Goal: Check status: Check status

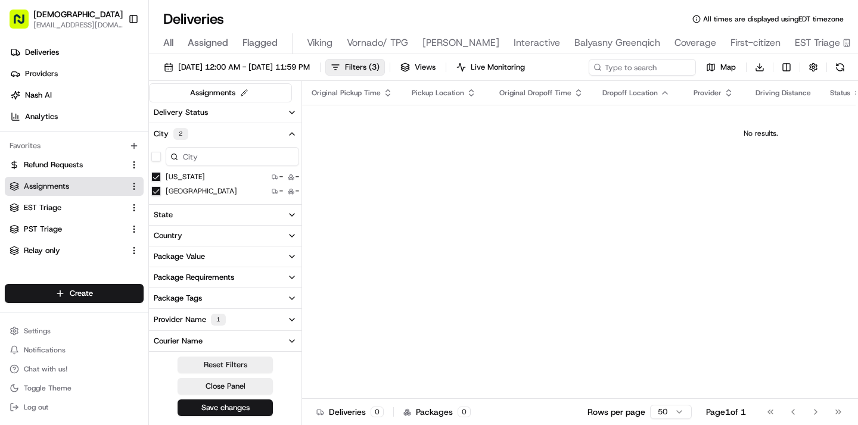
scroll to position [0, 364]
click at [437, 10] on div "Deliveries All times are displayed using EDT timezone" at bounding box center [503, 19] width 709 height 19
click at [250, 67] on span "[DATE] 12:00 AM - [DATE] 11:59 PM" at bounding box center [244, 67] width 132 height 11
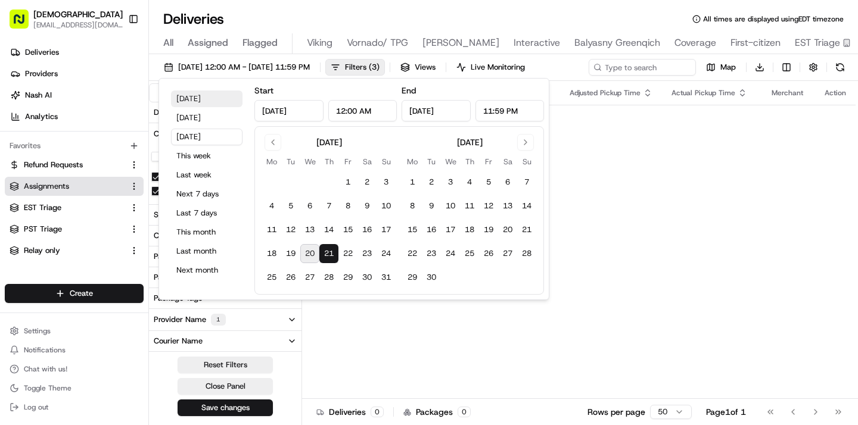
click at [209, 104] on button "[DATE]" at bounding box center [206, 99] width 71 height 17
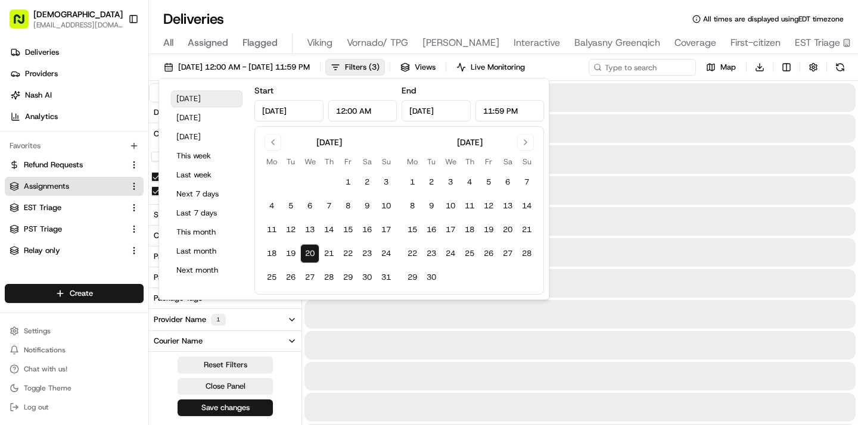
type input "[DATE]"
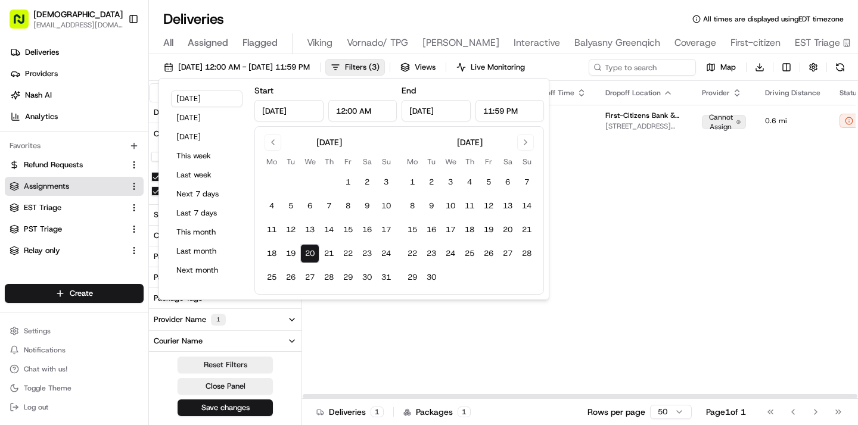
click at [591, 251] on div "Original Pickup Time Pickup Location Original Dropoff Time Dropoff Location Pro…" at bounding box center [763, 240] width 922 height 318
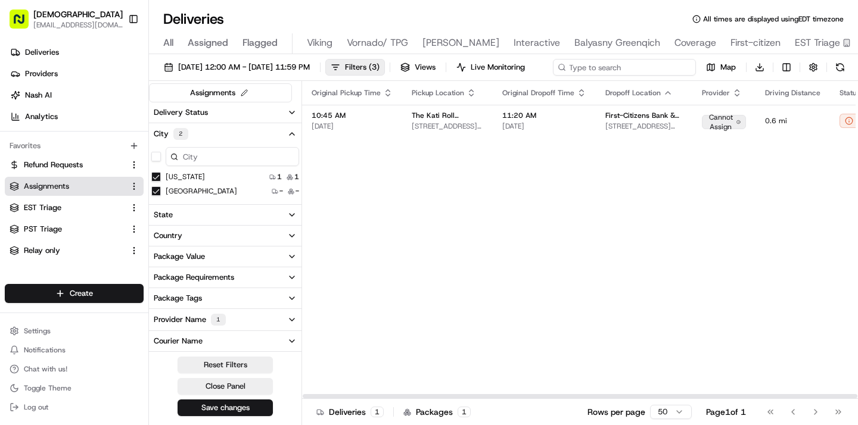
click at [616, 68] on input at bounding box center [624, 67] width 143 height 17
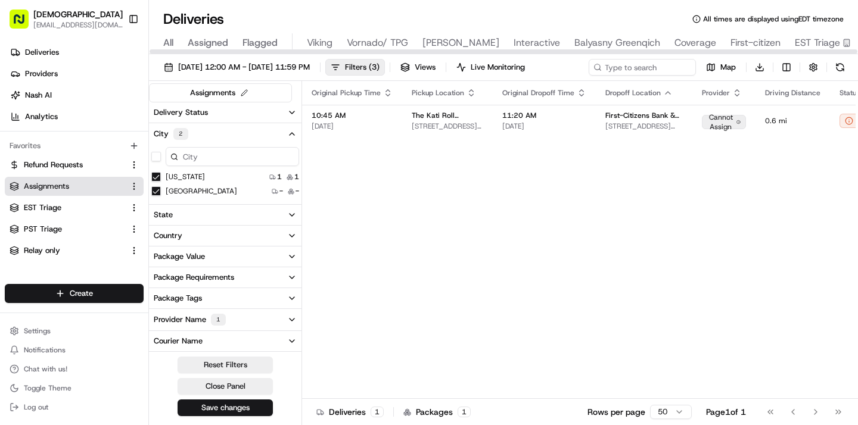
click at [176, 41] on div "All Assigned Flagged Viking Vornado/ TPG [PERSON_NAME] Interactive Balyasny Gre…" at bounding box center [591, 43] width 884 height 21
click at [173, 42] on span "All" at bounding box center [168, 43] width 10 height 14
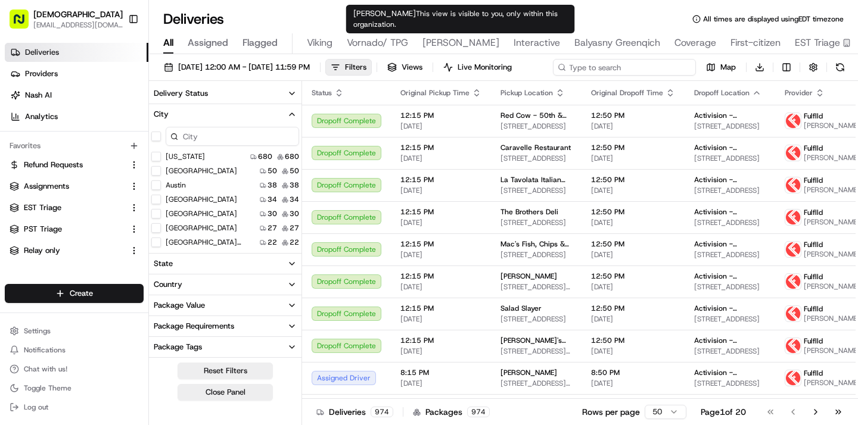
click at [670, 71] on div "[DATE] 12:00 AM - [DATE] 11:59 PM Filters Views Live Monitoring Map Download" at bounding box center [503, 70] width 709 height 22
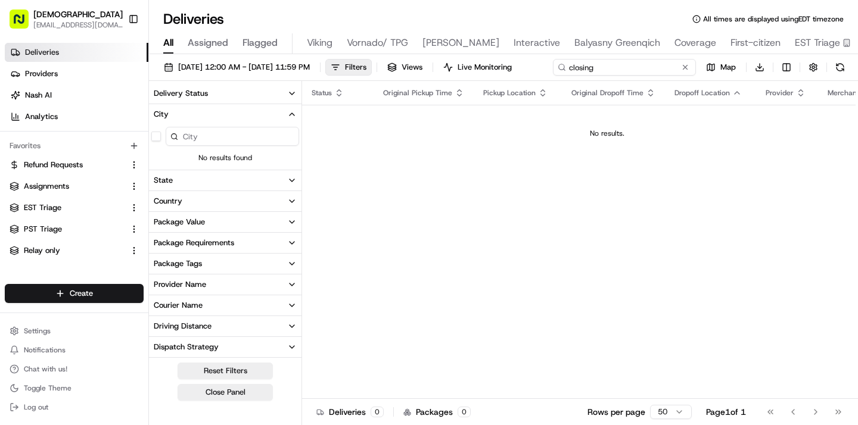
click at [553, 76] on input "closing" at bounding box center [624, 67] width 143 height 17
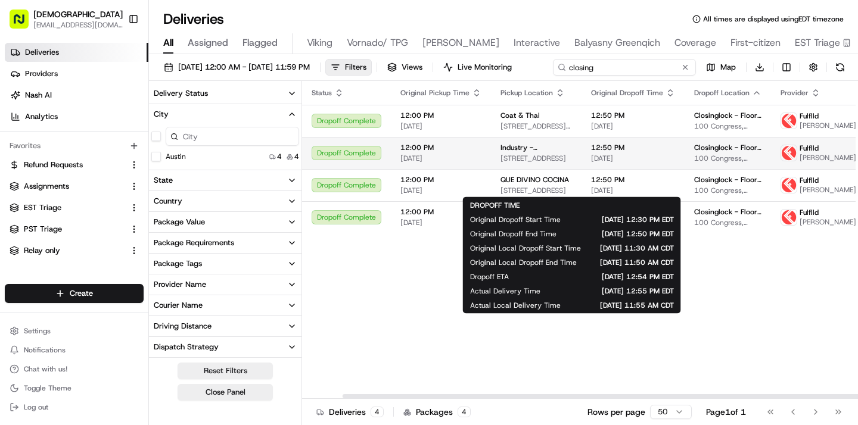
scroll to position [0, 61]
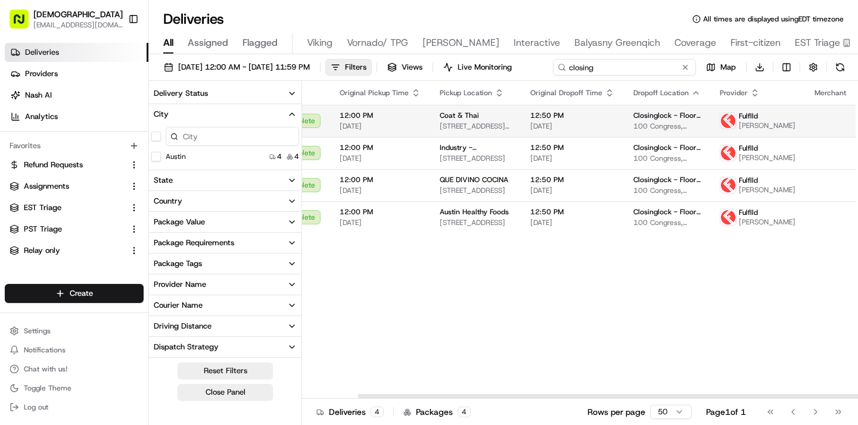
type input "closing"
click at [840, 148] on tbody "Dropoff Complete 12:00 PM [DATE] Coat & Thai [STREET_ADDRESS][PERSON_NAME] 12:5…" at bounding box center [570, 169] width 658 height 129
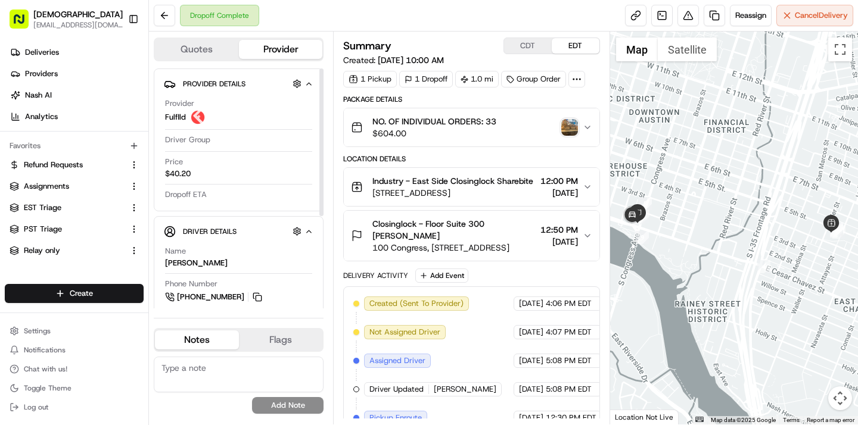
scroll to position [172, 0]
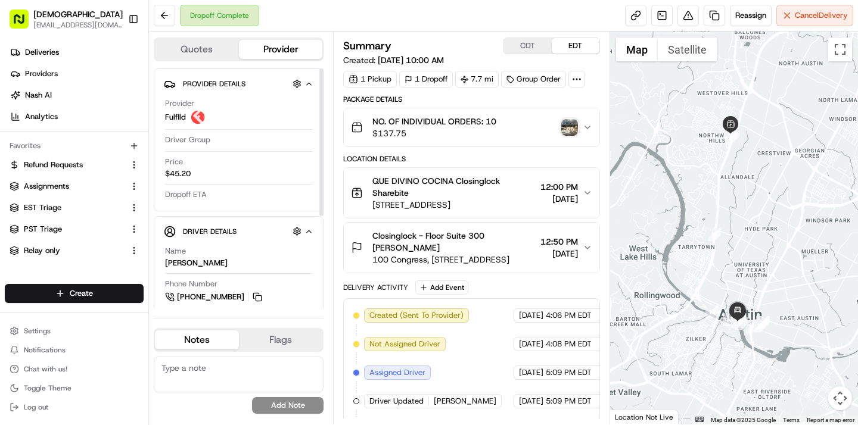
scroll to position [172, 0]
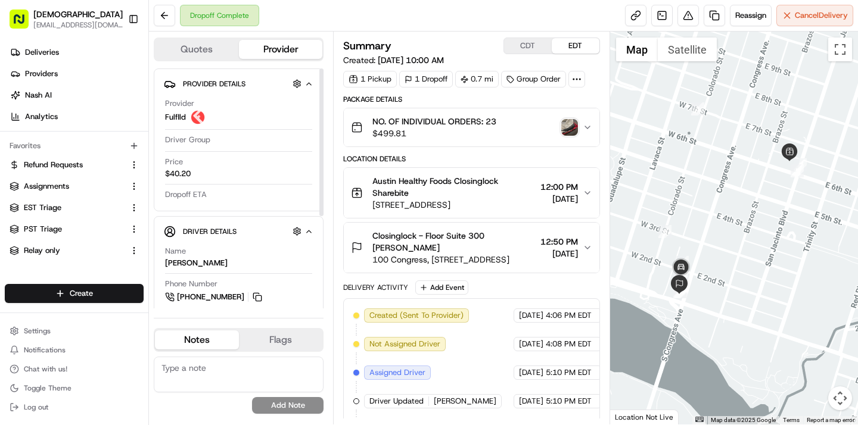
scroll to position [172, 0]
